Goal: Task Accomplishment & Management: Use online tool/utility

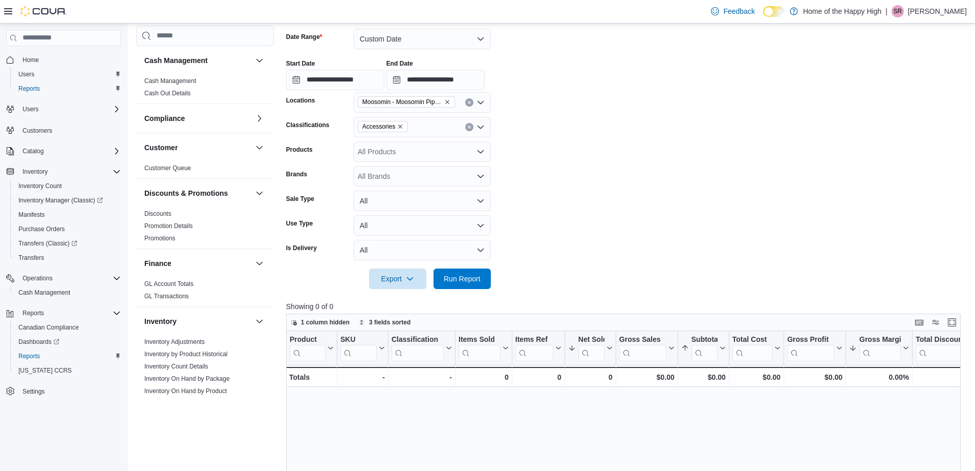
scroll to position [563, 0]
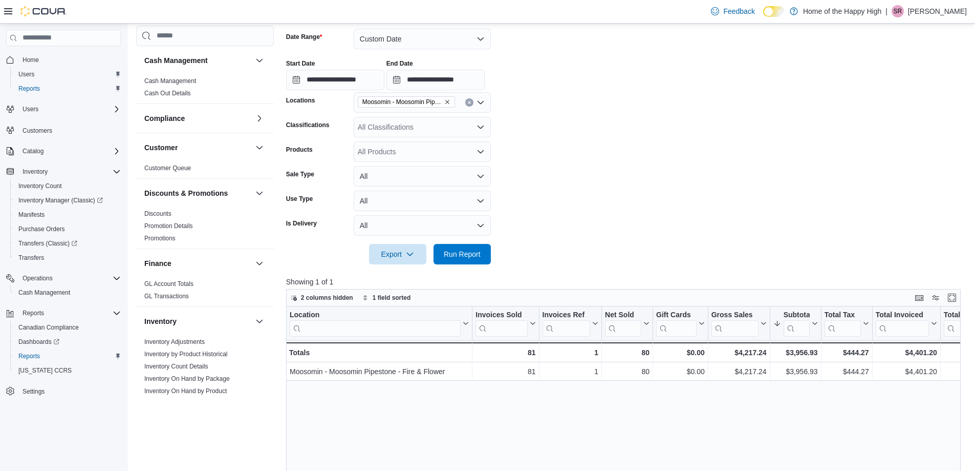
scroll to position [512, 0]
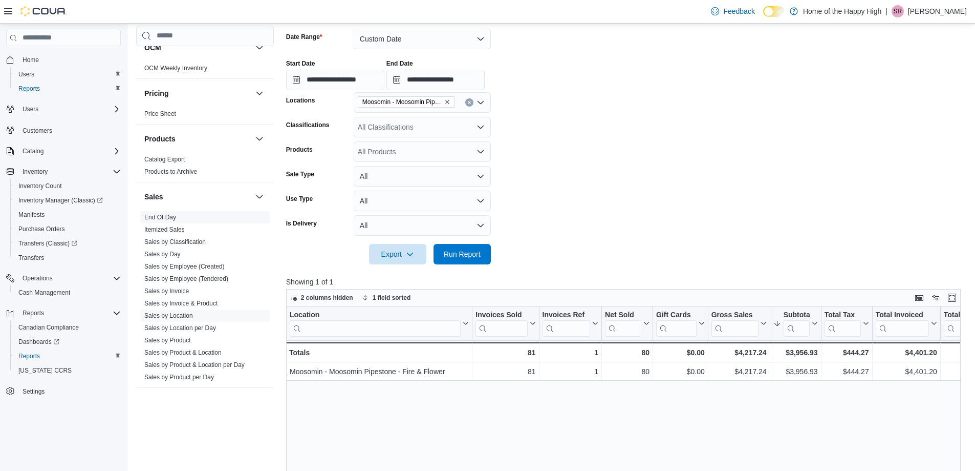
click at [162, 214] on link "End Of Day" at bounding box center [160, 217] width 32 height 7
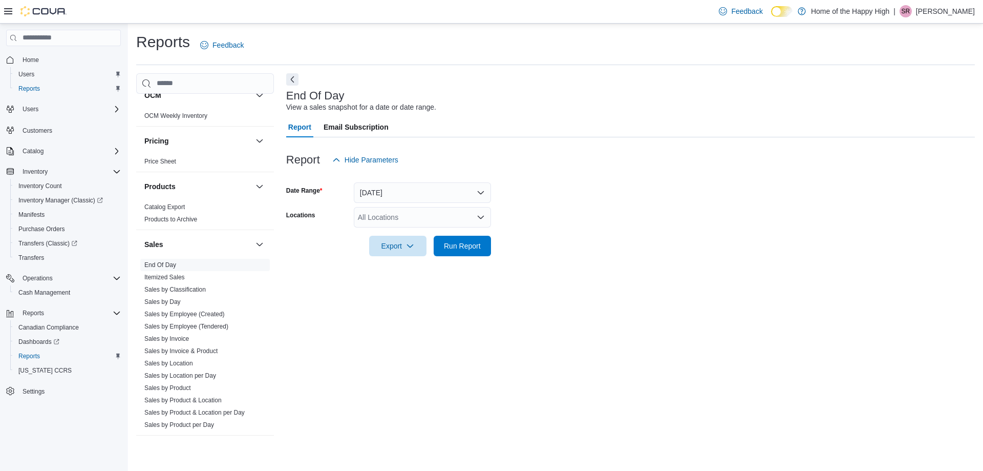
click at [458, 224] on div "All Locations" at bounding box center [422, 217] width 137 height 20
type input "***"
click at [451, 237] on span "Moosomin - Moosomin Pipestone - Fire & Flower" at bounding box center [473, 234] width 155 height 10
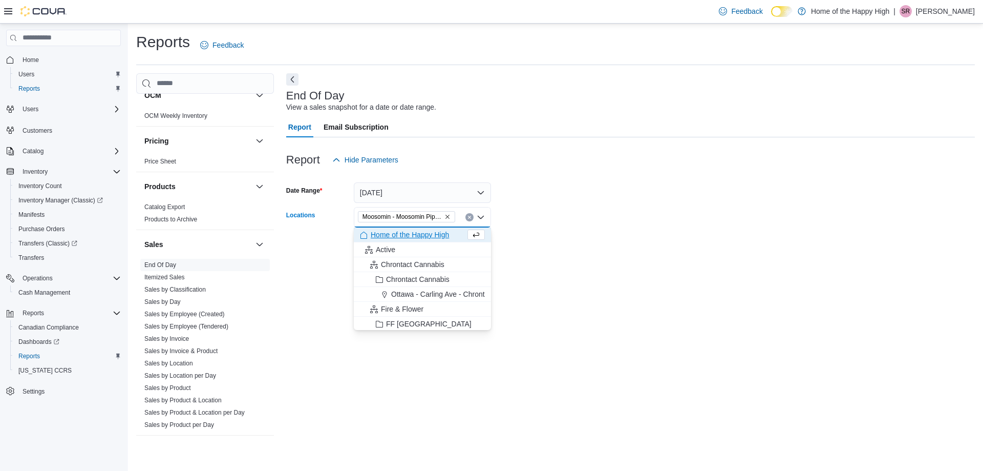
click at [584, 212] on form "Date Range [DATE] Locations [GEOGRAPHIC_DATA] - [GEOGRAPHIC_DATA] Pipestone - F…" at bounding box center [630, 213] width 689 height 86
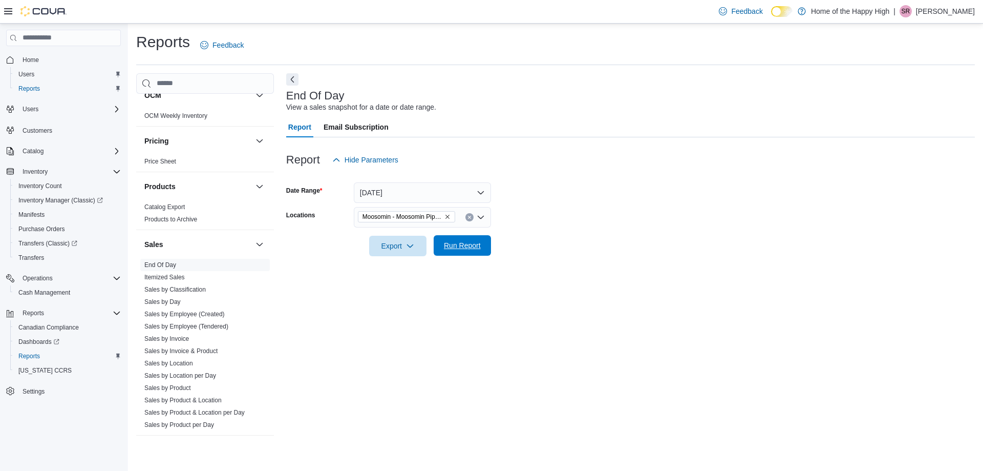
click at [472, 245] on span "Run Report" at bounding box center [462, 245] width 37 height 10
